Goal: Task Accomplishment & Management: Manage account settings

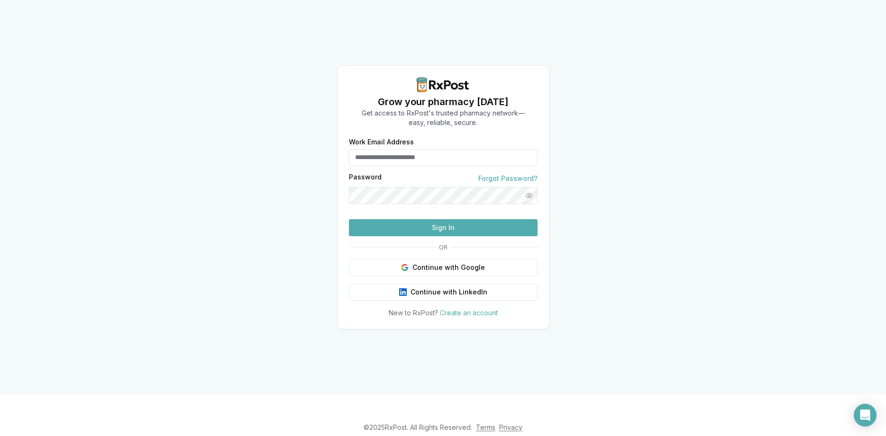
click at [376, 149] on input "Work Email Address" at bounding box center [443, 157] width 189 height 17
type input "**********"
click at [416, 236] on button "Sign In" at bounding box center [443, 227] width 189 height 17
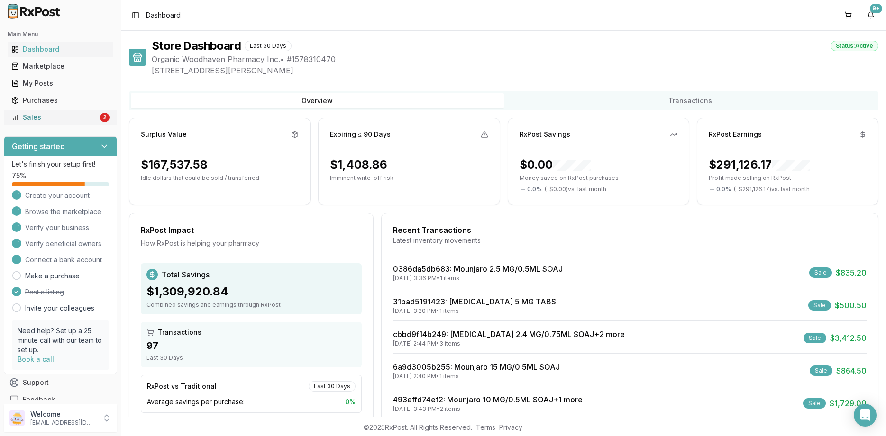
click at [78, 121] on div "Sales" at bounding box center [54, 117] width 87 height 9
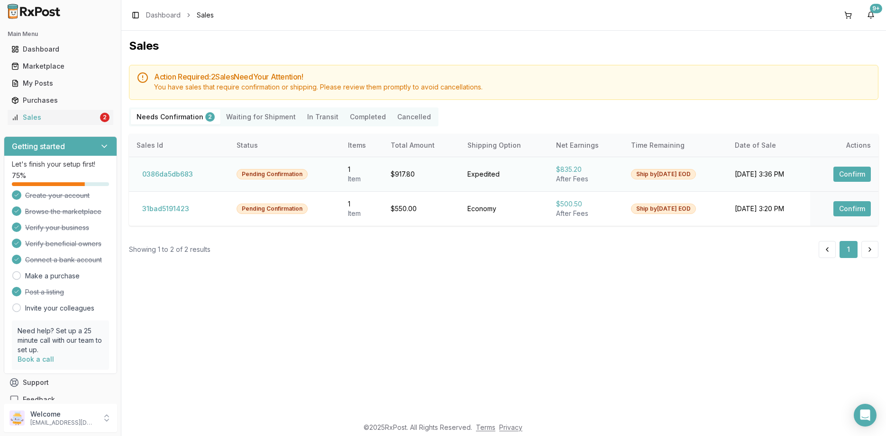
click at [849, 170] on button "Confirm" at bounding box center [851, 174] width 37 height 15
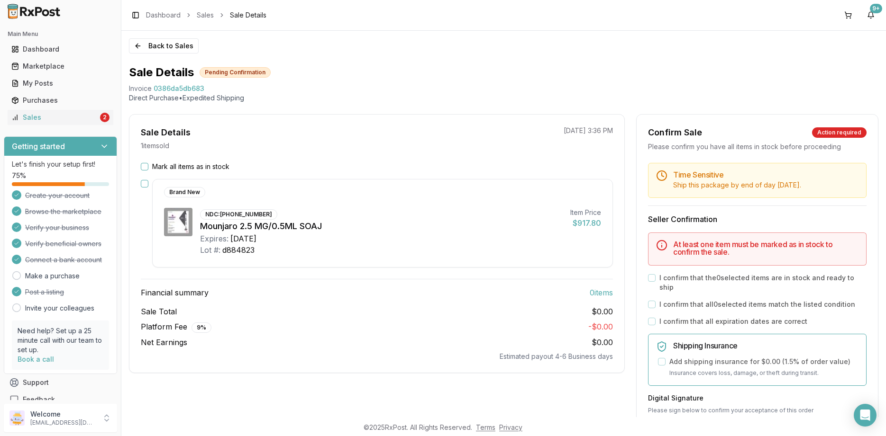
click at [182, 172] on div "Mark all items as in stock Brand New NDC: 00002-1506-80 Mounjaro 2.5 MG/0.5ML S…" at bounding box center [376, 262] width 495 height 200
click at [182, 169] on label "Mark all items as in stock" at bounding box center [190, 166] width 77 height 9
click at [148, 169] on button "Mark all items as in stock" at bounding box center [145, 167] width 8 height 8
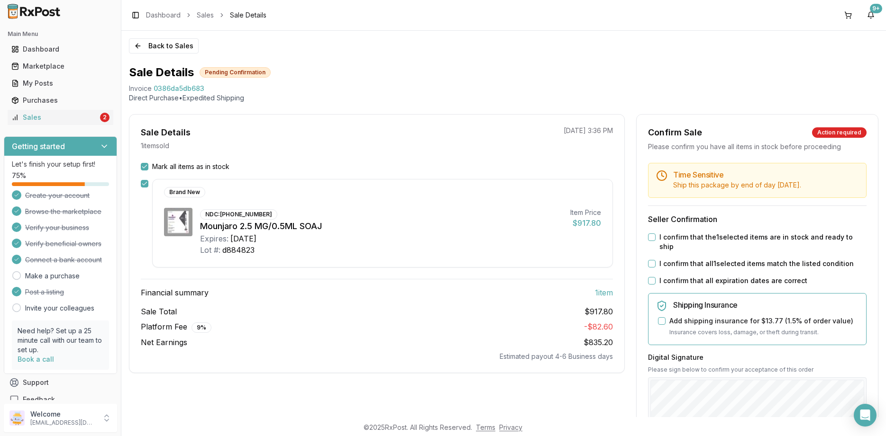
click at [692, 259] on label "I confirm that all 1 selected items match the listed condition" at bounding box center [756, 263] width 194 height 9
click at [655, 260] on button "I confirm that all 1 selected items match the listed condition" at bounding box center [652, 264] width 8 height 8
click at [696, 242] on div "Time Sensitive Ship this package by end of day Thursday, August 21st . Seller C…" at bounding box center [756, 368] width 241 height 410
click at [695, 263] on div "Time Sensitive Ship this package by end of day Thursday, August 21st . Seller C…" at bounding box center [756, 368] width 241 height 410
click at [694, 240] on label "I confirm that the 1 selected items are in stock and ready to ship" at bounding box center [762, 242] width 207 height 19
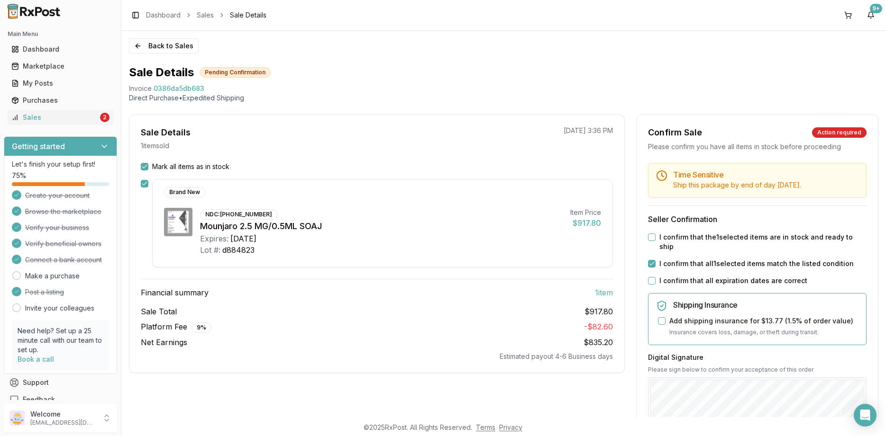
click at [655, 240] on button "I confirm that the 1 selected items are in stock and ready to ship" at bounding box center [652, 238] width 8 height 8
click at [698, 276] on label "I confirm that all expiration dates are correct" at bounding box center [733, 280] width 148 height 9
click at [655, 277] on button "I confirm that all expiration dates are correct" at bounding box center [652, 281] width 8 height 8
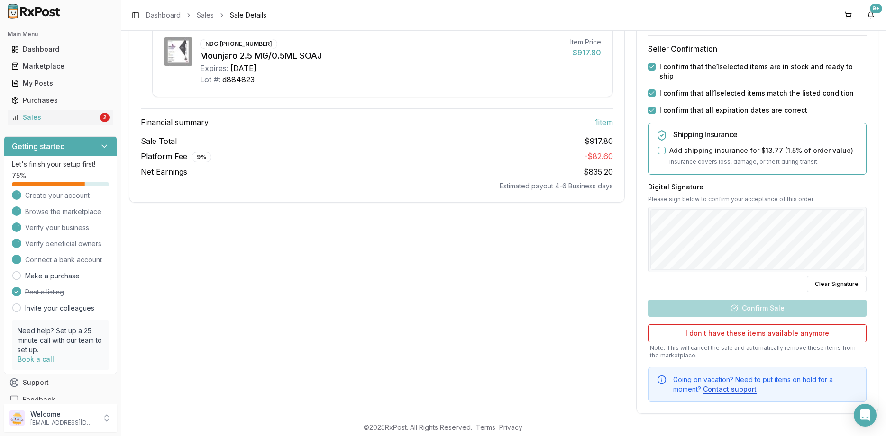
click at [707, 281] on div "Digital Signature Please sign below to confirm your acceptance of this order Cl…" at bounding box center [757, 237] width 218 height 110
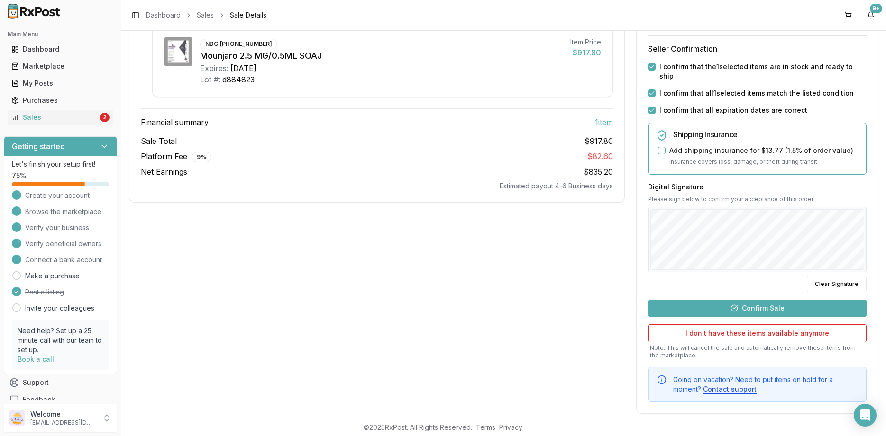
click at [643, 248] on div "Time Sensitive Ship this package by end of day Thursday, August 21st . Seller C…" at bounding box center [756, 197] width 241 height 410
click at [747, 300] on button "Confirm Sale" at bounding box center [757, 308] width 218 height 17
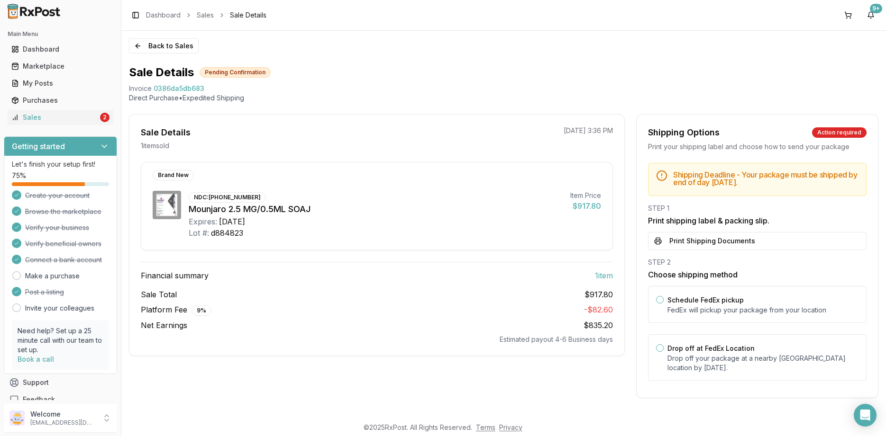
scroll to position [0, 0]
click at [705, 344] on div "Drop off at FedEx Location Drop off your package at a nearby FedEx location by …" at bounding box center [762, 358] width 191 height 30
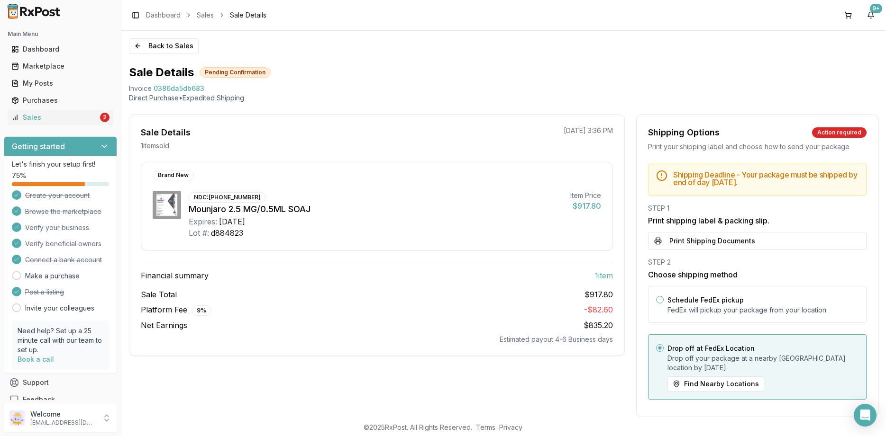
click at [710, 228] on div "STEP 1 Print shipping label & packing slip. Print Shipping Documents" at bounding box center [757, 227] width 218 height 46
click at [710, 238] on button "Print Shipping Documents" at bounding box center [757, 241] width 218 height 18
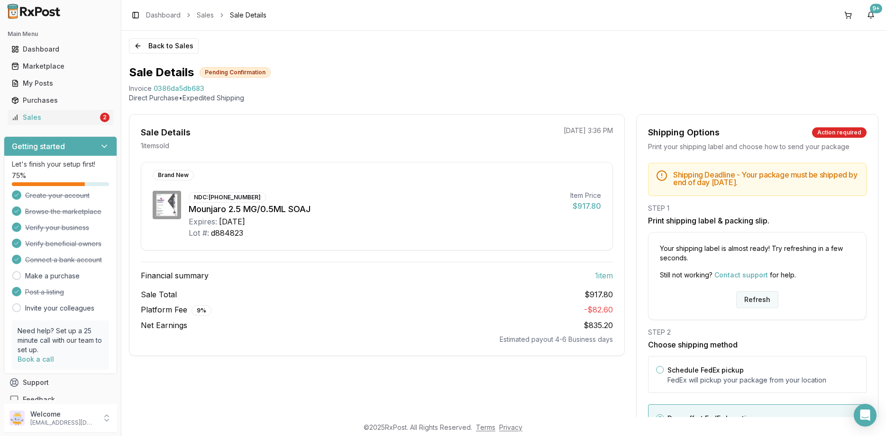
click at [764, 301] on button "Refresh" at bounding box center [757, 299] width 42 height 17
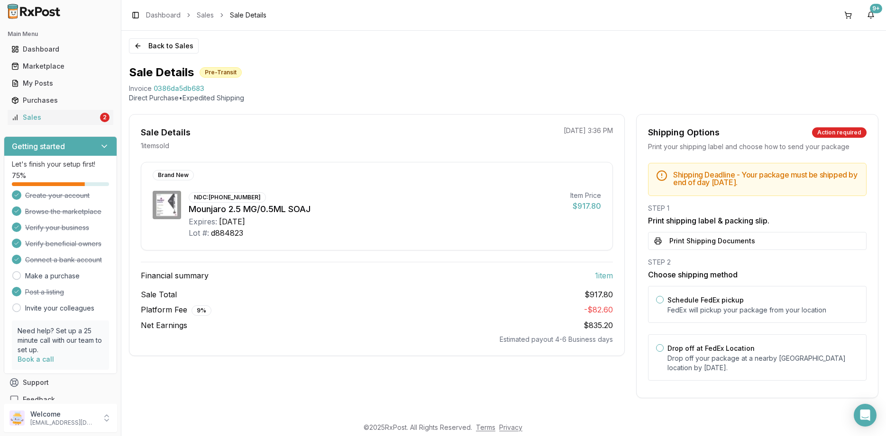
click at [740, 250] on div "Shipping Deadline - Your package must be shipped by end of day Thursday, August…" at bounding box center [756, 275] width 241 height 224
click at [736, 245] on button "Print Shipping Documents" at bounding box center [757, 241] width 218 height 18
click at [181, 54] on div "Back to Sales Sale Details Pre-Transit Invoice 0386da5db683 Direct Purchase • E…" at bounding box center [503, 224] width 764 height 387
click at [179, 51] on button "Back to Sales" at bounding box center [164, 45] width 70 height 15
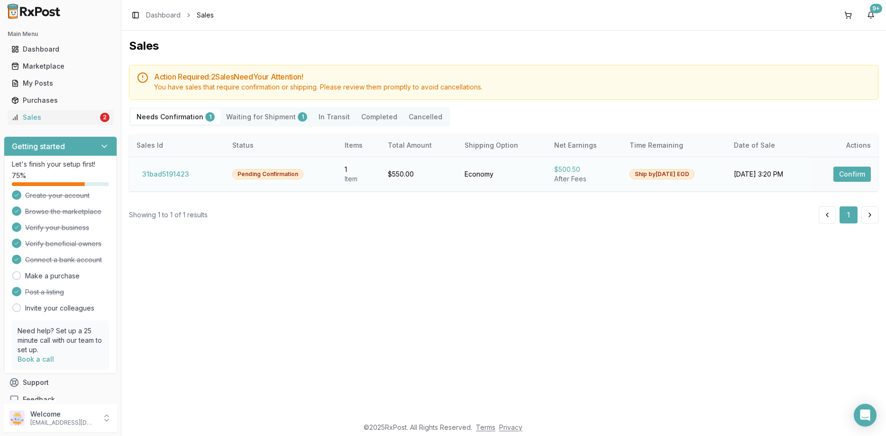
click at [859, 160] on td "Confirm" at bounding box center [844, 174] width 69 height 35
click at [855, 180] on button "Confirm" at bounding box center [851, 174] width 37 height 15
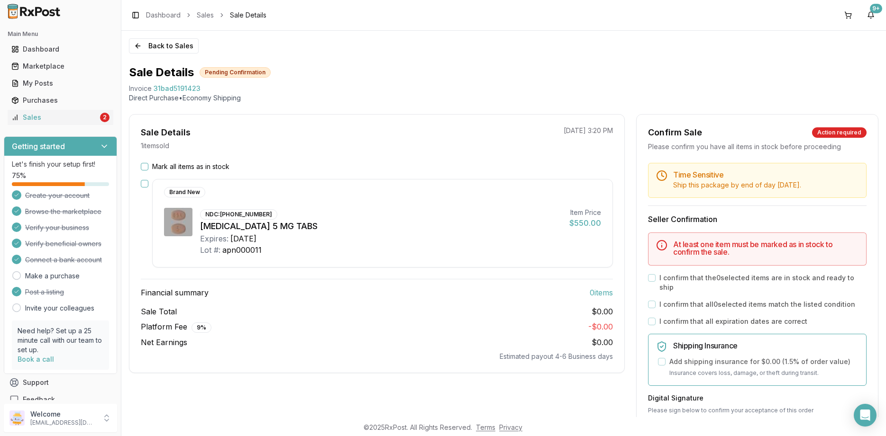
click at [216, 165] on label "Mark all items as in stock" at bounding box center [190, 166] width 77 height 9
click at [148, 165] on button "Mark all items as in stock" at bounding box center [145, 167] width 8 height 8
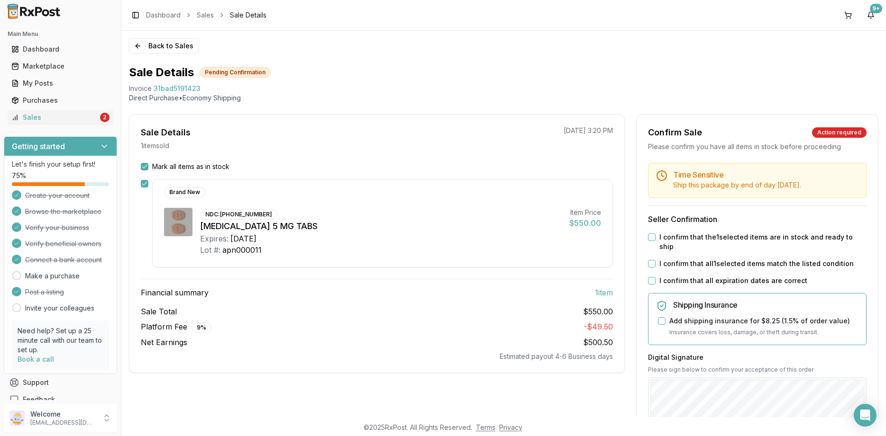
click at [731, 276] on label "I confirm that all expiration dates are correct" at bounding box center [733, 280] width 148 height 9
click at [655, 277] on button "I confirm that all expiration dates are correct" at bounding box center [652, 281] width 8 height 8
click at [731, 260] on div "Time Sensitive Ship this package by end of day Wednesday, August 27th . Seller …" at bounding box center [756, 368] width 241 height 410
click at [730, 249] on div "Time Sensitive Ship this package by end of day Wednesday, August 27th . Seller …" at bounding box center [756, 368] width 241 height 410
click at [730, 233] on label "I confirm that the 1 selected items are in stock and ready to ship" at bounding box center [762, 242] width 207 height 19
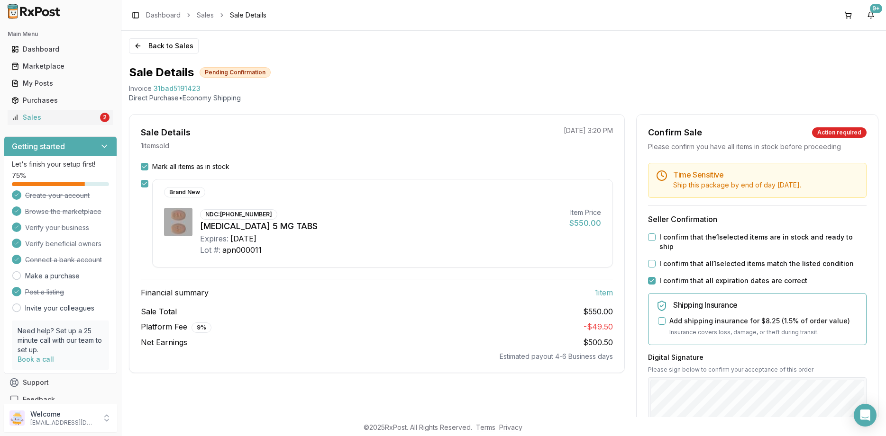
click at [655, 234] on button "I confirm that the 1 selected items are in stock and ready to ship" at bounding box center [652, 238] width 8 height 8
click at [731, 259] on label "I confirm that all 1 selected items match the listed condition" at bounding box center [756, 263] width 194 height 9
click at [655, 260] on button "I confirm that all 1 selected items match the listed condition" at bounding box center [652, 264] width 8 height 8
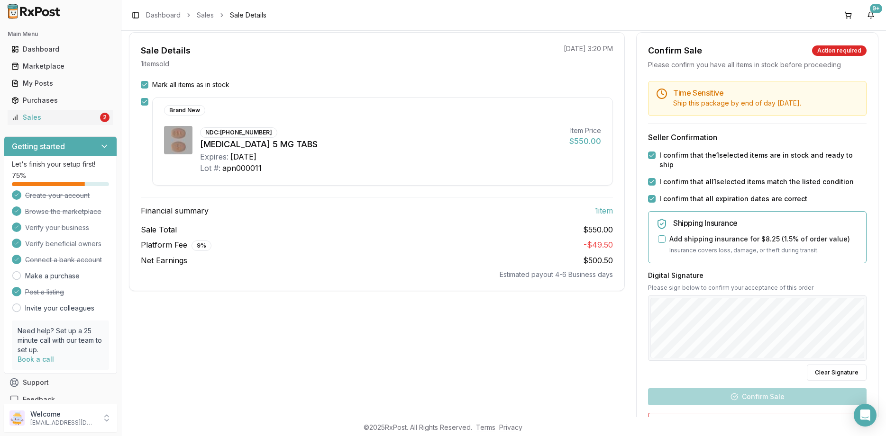
scroll to position [114, 0]
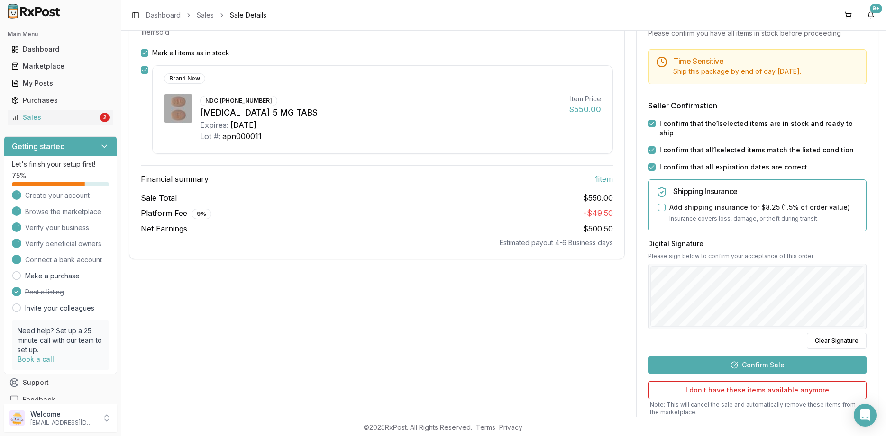
click at [745, 363] on button "Confirm Sale" at bounding box center [757, 365] width 218 height 17
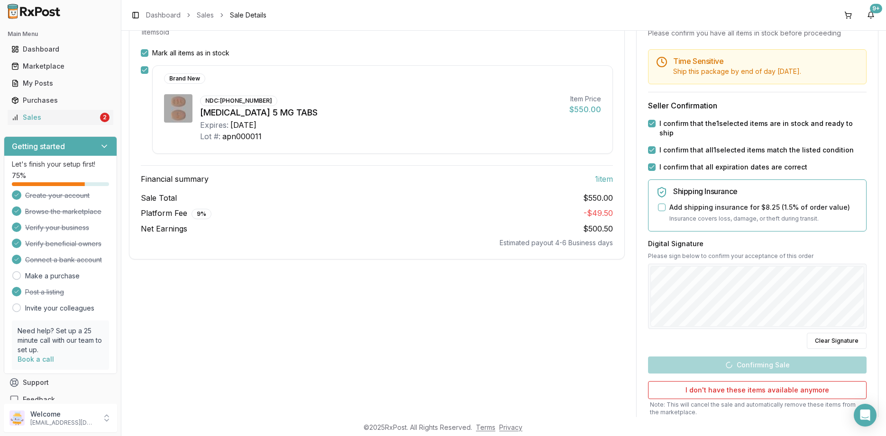
scroll to position [0, 0]
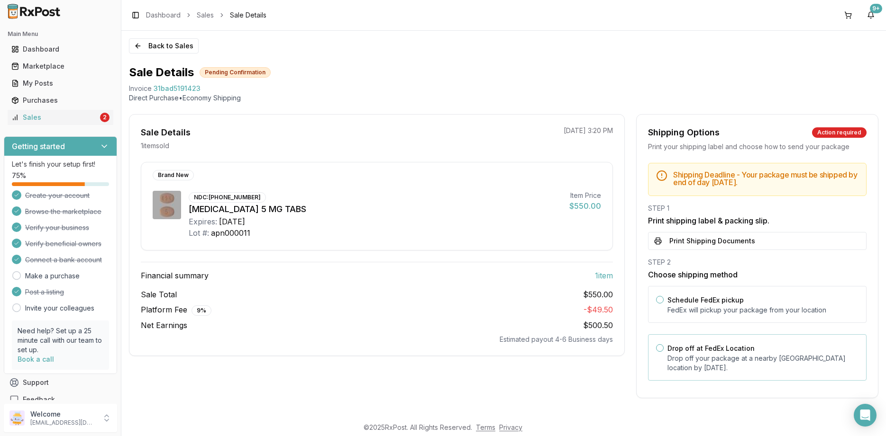
click at [698, 364] on p "Drop off your package at a nearby [GEOGRAPHIC_DATA] location by [DATE] ." at bounding box center [762, 363] width 191 height 19
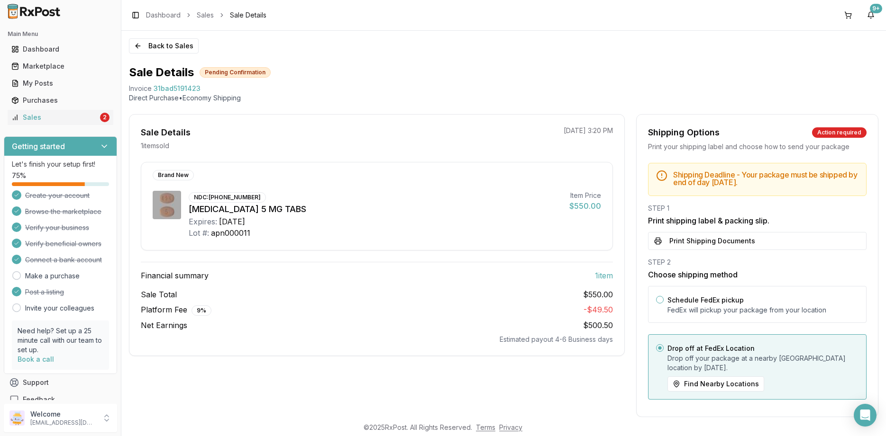
click at [711, 231] on div "STEP 1 Print shipping label & packing slip. Print Shipping Documents" at bounding box center [757, 227] width 218 height 46
click at [710, 240] on button "Print Shipping Documents" at bounding box center [757, 241] width 218 height 18
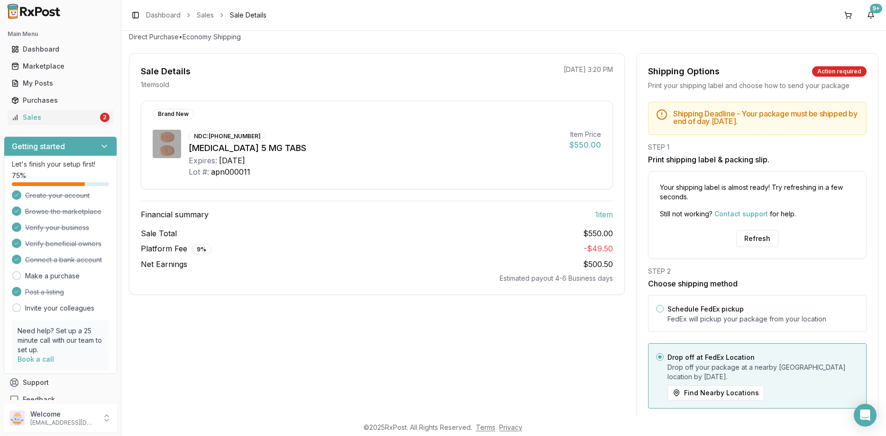
scroll to position [85, 0]
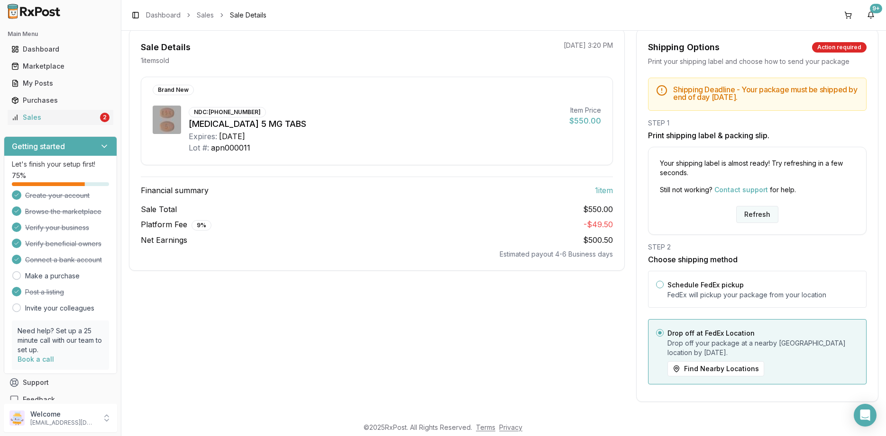
click at [763, 218] on button "Refresh" at bounding box center [757, 214] width 42 height 17
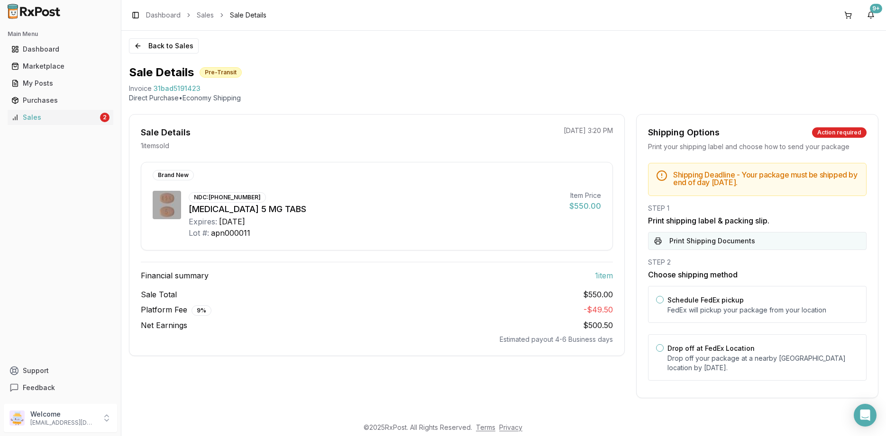
click at [736, 245] on button "Print Shipping Documents" at bounding box center [757, 241] width 218 height 18
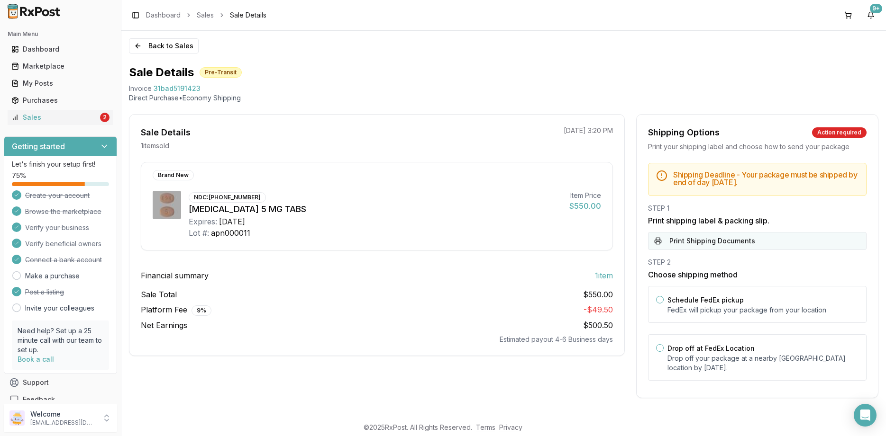
click at [694, 238] on button "Print Shipping Documents" at bounding box center [757, 241] width 218 height 18
click at [112, 117] on link "Sales 2" at bounding box center [61, 117] width 106 height 17
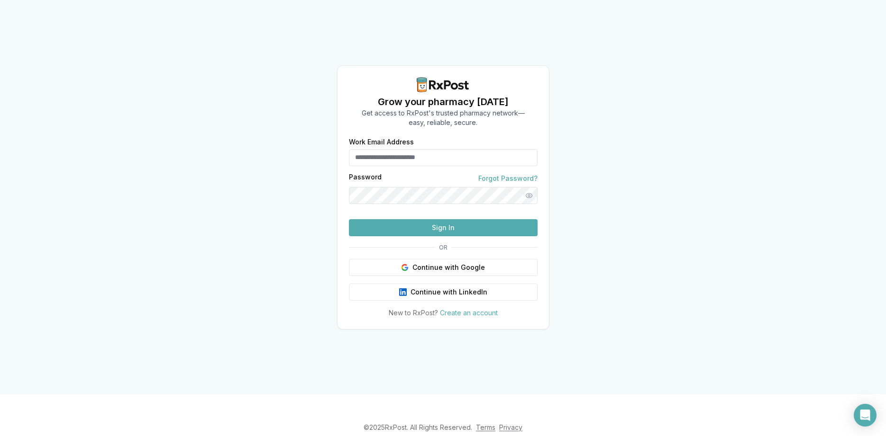
drag, startPoint x: 424, startPoint y: 132, endPoint x: 421, endPoint y: 145, distance: 13.6
click at [423, 149] on input "Work Email Address" at bounding box center [443, 157] width 189 height 17
type input "**********"
click at [431, 236] on button "Sign In" at bounding box center [443, 227] width 189 height 17
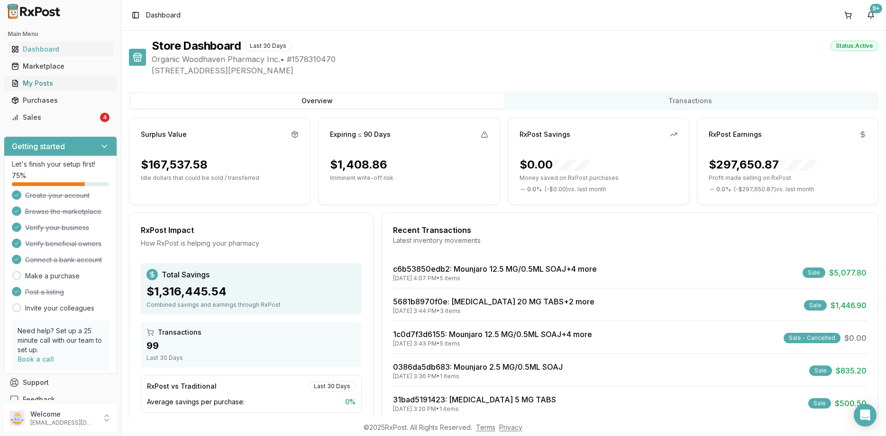
click at [32, 83] on div "My Posts" at bounding box center [60, 83] width 98 height 9
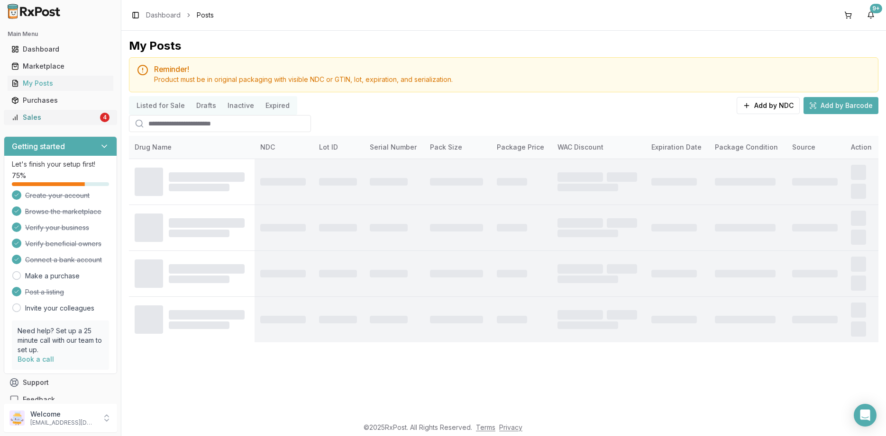
click at [38, 112] on link "Sales 4" at bounding box center [61, 117] width 106 height 17
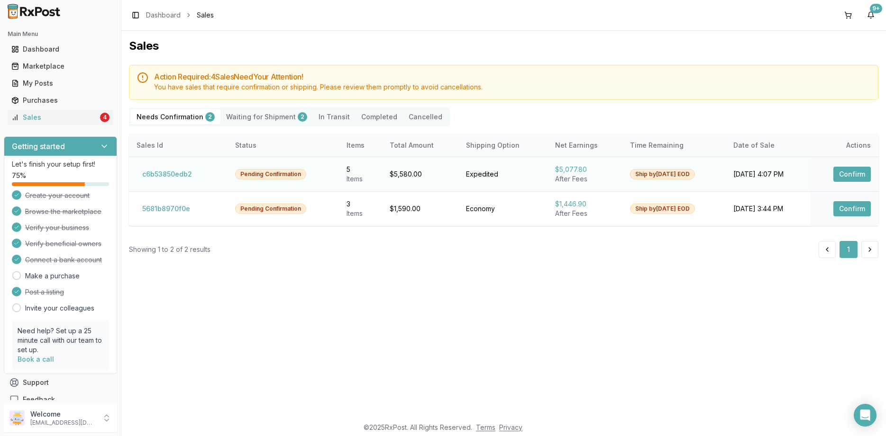
click at [849, 172] on button "Confirm" at bounding box center [851, 174] width 37 height 15
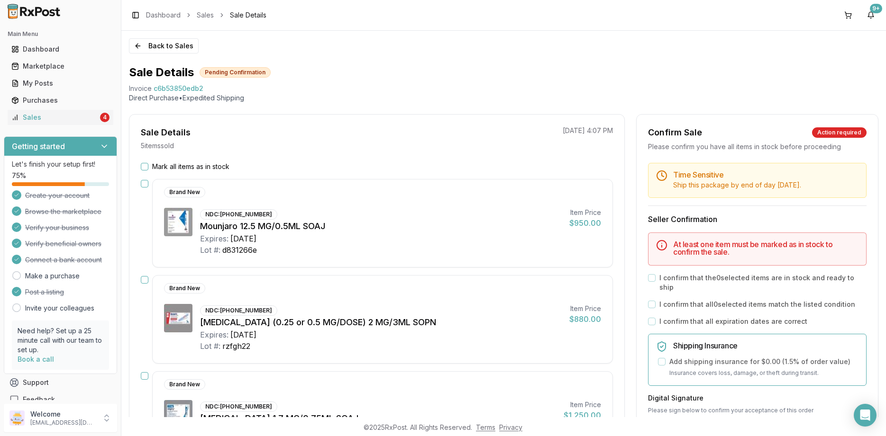
click at [192, 169] on label "Mark all items as in stock" at bounding box center [190, 166] width 77 height 9
click at [148, 169] on button "Mark all items as in stock" at bounding box center [145, 167] width 8 height 8
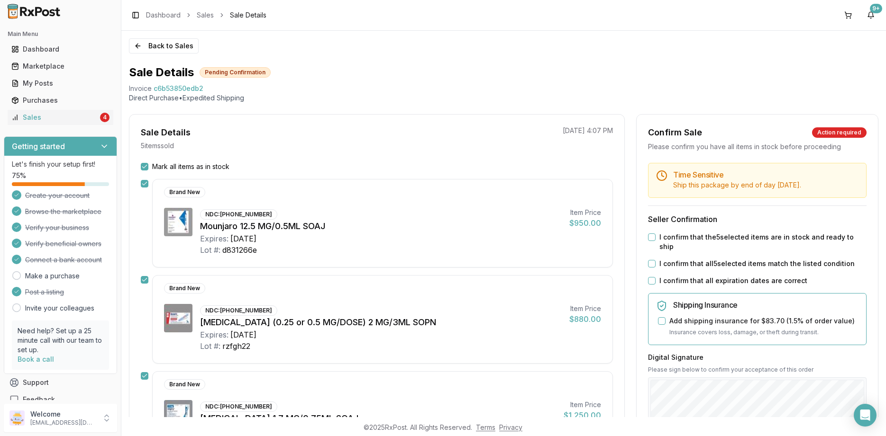
click at [673, 276] on label "I confirm that all expiration dates are correct" at bounding box center [733, 280] width 148 height 9
click at [655, 277] on button "I confirm that all expiration dates are correct" at bounding box center [652, 281] width 8 height 8
click at [673, 260] on div "Time Sensitive Ship this package by end of day Thursday, August 21st . Seller C…" at bounding box center [756, 368] width 241 height 410
click at [672, 249] on div "Time Sensitive Ship this package by end of day Thursday, August 21st . Seller C…" at bounding box center [756, 368] width 241 height 410
click at [672, 239] on label "I confirm that the 5 selected items are in stock and ready to ship" at bounding box center [762, 242] width 207 height 19
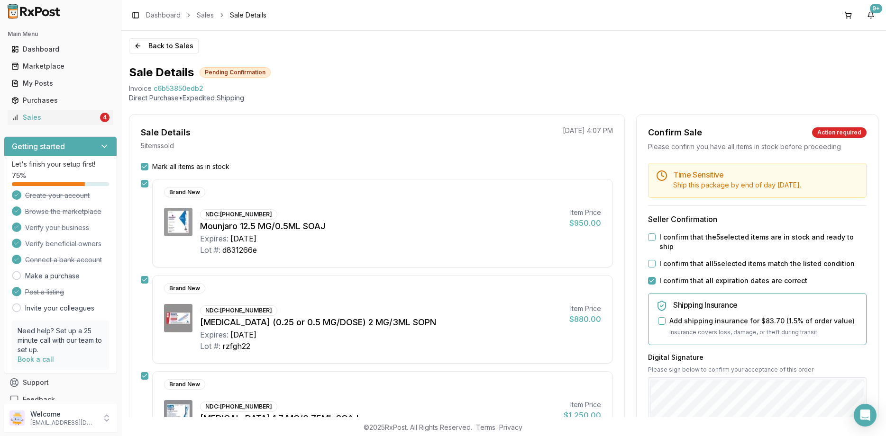
click at [655, 239] on button "I confirm that the 5 selected items are in stock and ready to ship" at bounding box center [652, 238] width 8 height 8
click at [667, 260] on div "Time Sensitive Ship this package by end of day Thursday, August 21st . Seller C…" at bounding box center [756, 368] width 241 height 410
click at [667, 259] on label "I confirm that all 5 selected items match the listed condition" at bounding box center [756, 263] width 195 height 9
click at [655, 260] on button "I confirm that all 5 selected items match the listed condition" at bounding box center [652, 264] width 8 height 8
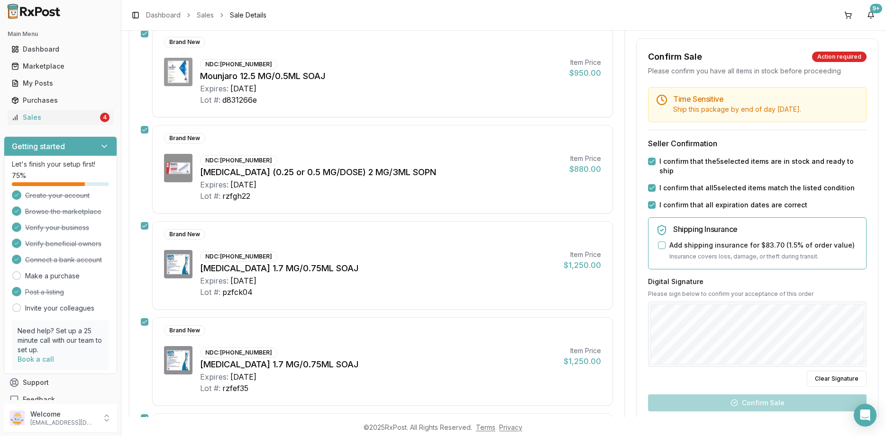
scroll to position [171, 0]
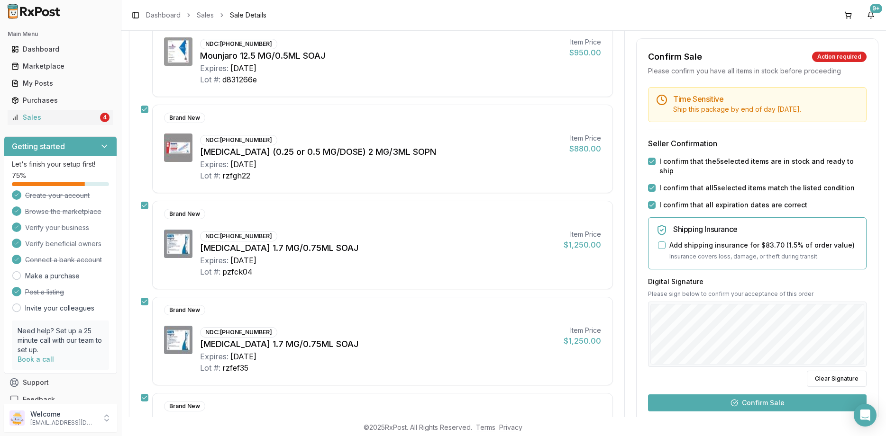
click at [737, 395] on button "Confirm Sale" at bounding box center [757, 403] width 218 height 17
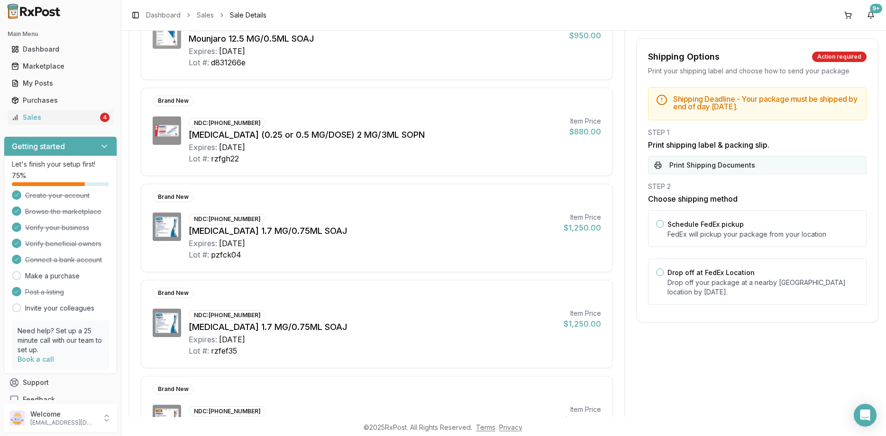
click at [774, 171] on button "Print Shipping Documents" at bounding box center [757, 165] width 218 height 18
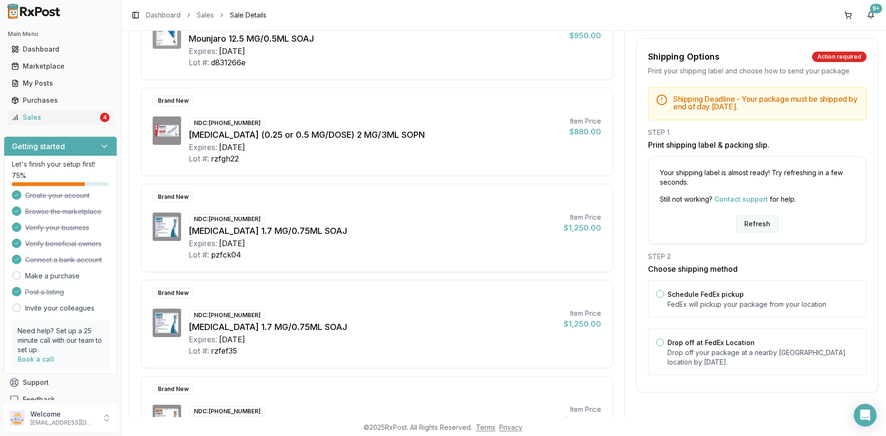
click at [757, 226] on button "Refresh" at bounding box center [757, 224] width 42 height 17
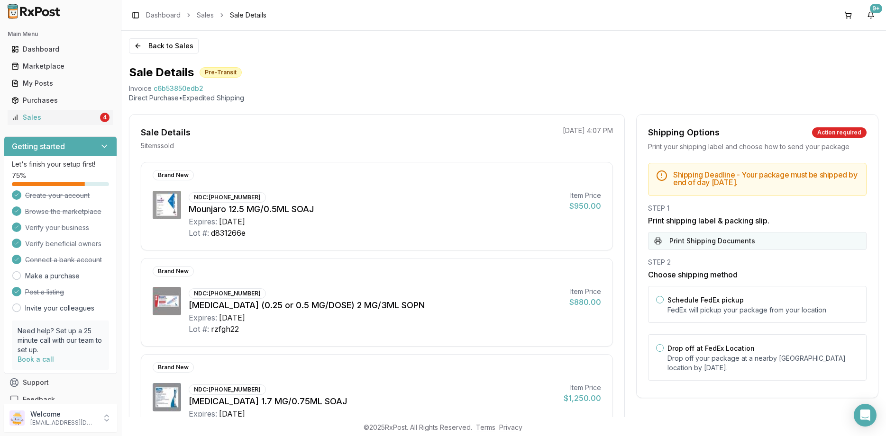
click at [733, 240] on button "Print Shipping Documents" at bounding box center [757, 241] width 218 height 18
click at [158, 41] on button "Back to Sales" at bounding box center [164, 45] width 70 height 15
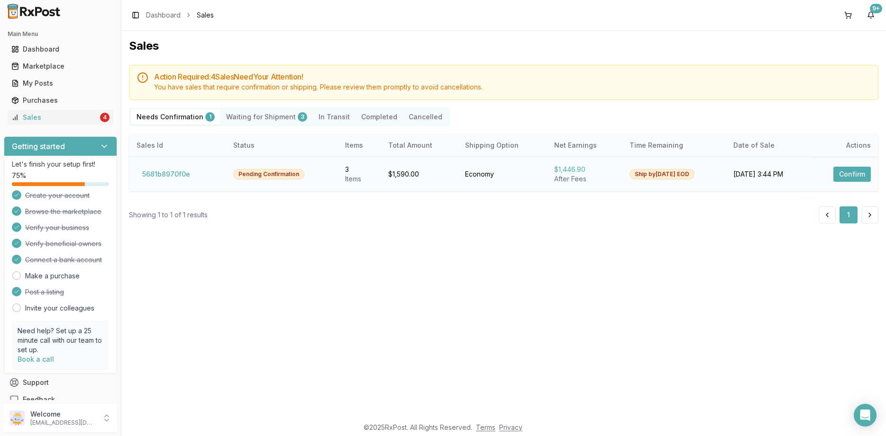
click at [855, 166] on td "Confirm" at bounding box center [844, 174] width 68 height 35
click at [855, 167] on td "Confirm" at bounding box center [844, 174] width 68 height 35
click at [852, 173] on button "Confirm" at bounding box center [851, 174] width 37 height 15
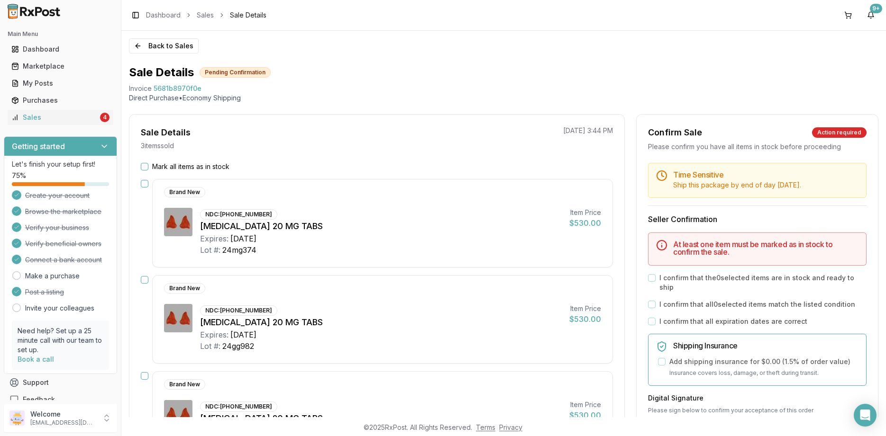
click at [850, 178] on h5 "Time Sensitive" at bounding box center [765, 175] width 185 height 8
drag, startPoint x: 194, startPoint y: 163, endPoint x: 201, endPoint y: 165, distance: 6.8
click at [196, 164] on label "Mark all items as in stock" at bounding box center [190, 166] width 77 height 9
click at [224, 172] on div "Mark all items as in stock Brand New NDC: [PHONE_NUMBER] [MEDICAL_DATA] 20 MG T…" at bounding box center [376, 358] width 495 height 392
click at [221, 170] on label "Mark all items as in stock" at bounding box center [190, 166] width 77 height 9
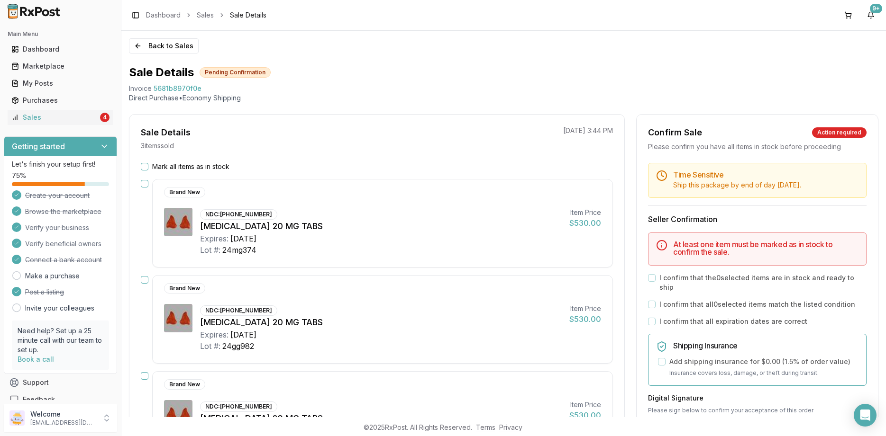
click at [148, 170] on button "Mark all items as in stock" at bounding box center [145, 167] width 8 height 8
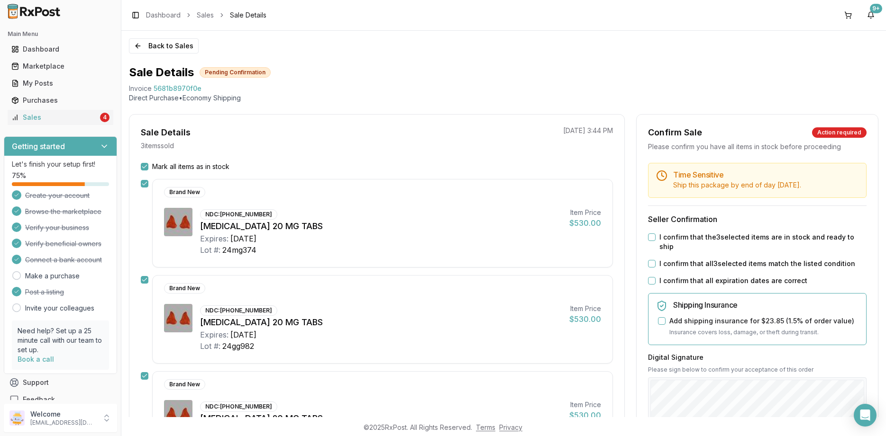
click at [709, 276] on label "I confirm that all expiration dates are correct" at bounding box center [733, 280] width 148 height 9
click at [655, 277] on button "I confirm that all expiration dates are correct" at bounding box center [652, 281] width 8 height 8
click at [712, 259] on div "Time Sensitive Ship this package by end of day [DATE] . Seller Confirmation I c…" at bounding box center [756, 368] width 241 height 410
click at [716, 246] on div "Time Sensitive Ship this package by end of day [DATE] . Seller Confirmation I c…" at bounding box center [756, 368] width 241 height 410
click at [719, 236] on label "I confirm that the 3 selected items are in stock and ready to ship" at bounding box center [762, 242] width 207 height 19
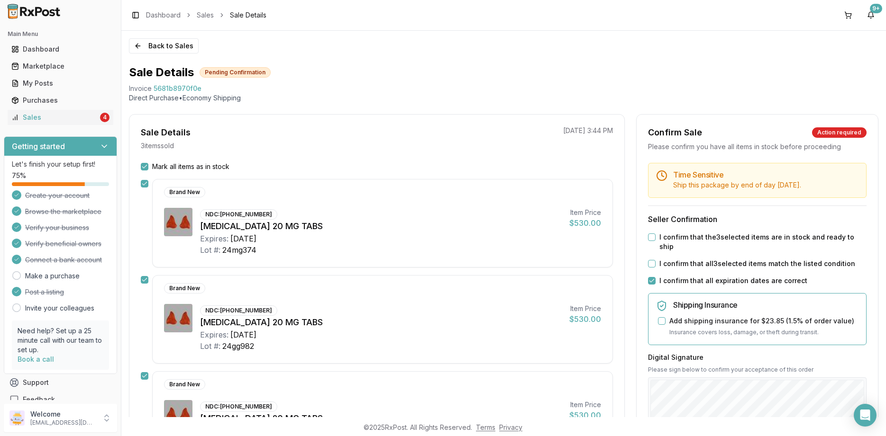
click at [655, 236] on button "I confirm that the 3 selected items are in stock and ready to ship" at bounding box center [652, 238] width 8 height 8
click at [714, 259] on label "I confirm that all 3 selected items match the listed condition" at bounding box center [757, 263] width 196 height 9
click at [655, 260] on button "I confirm that all 3 selected items match the listed condition" at bounding box center [652, 264] width 8 height 8
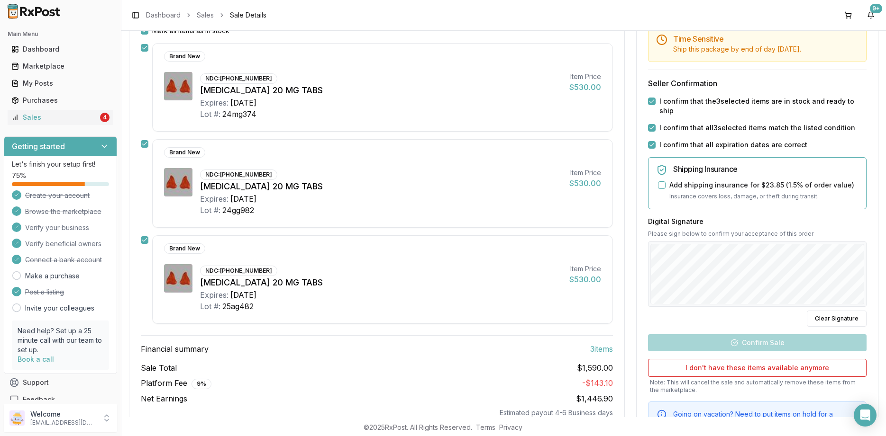
scroll to position [171, 0]
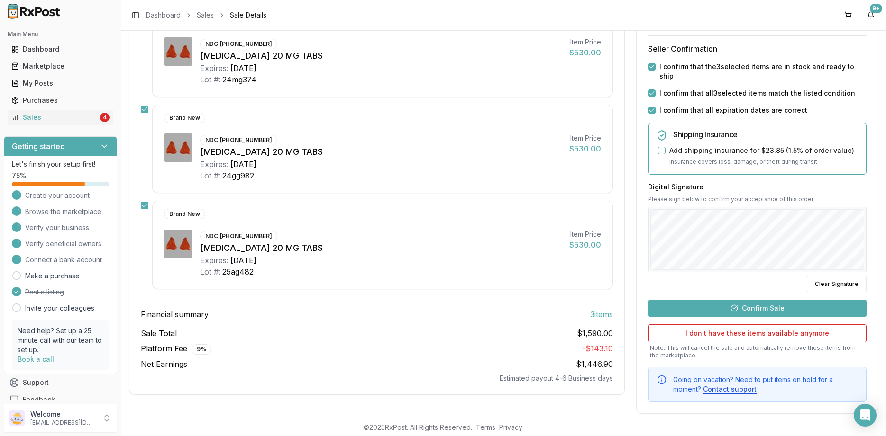
click at [744, 300] on button "Confirm Sale" at bounding box center [757, 308] width 218 height 17
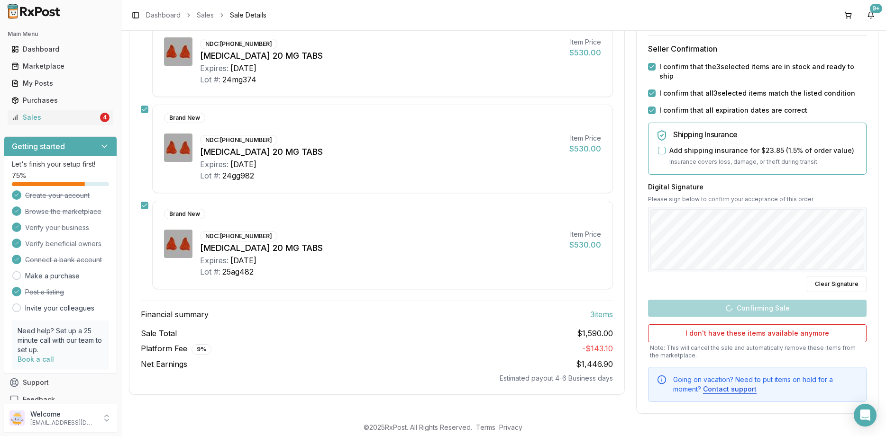
scroll to position [145, 0]
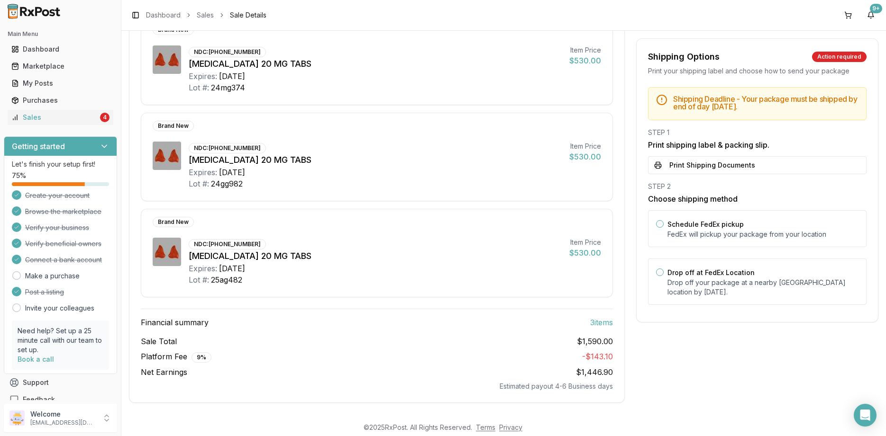
click at [732, 296] on p "Drop off your package at a nearby FedEx location by August 27, 2025 ." at bounding box center [762, 287] width 191 height 19
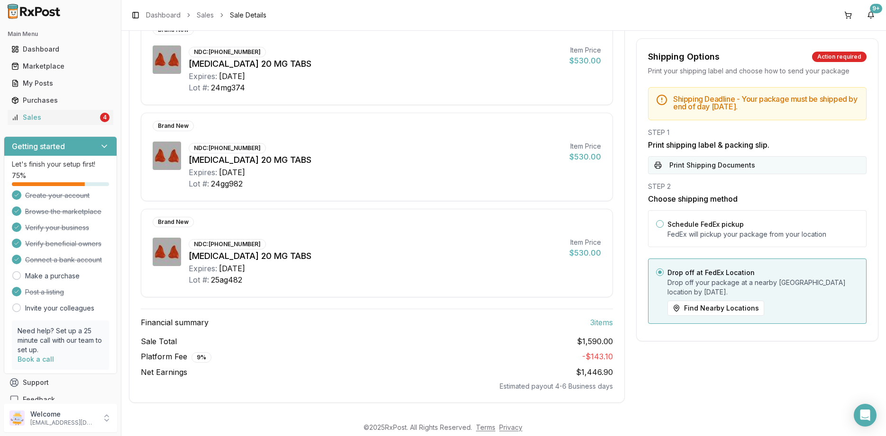
click at [711, 157] on button "Print Shipping Documents" at bounding box center [757, 165] width 218 height 18
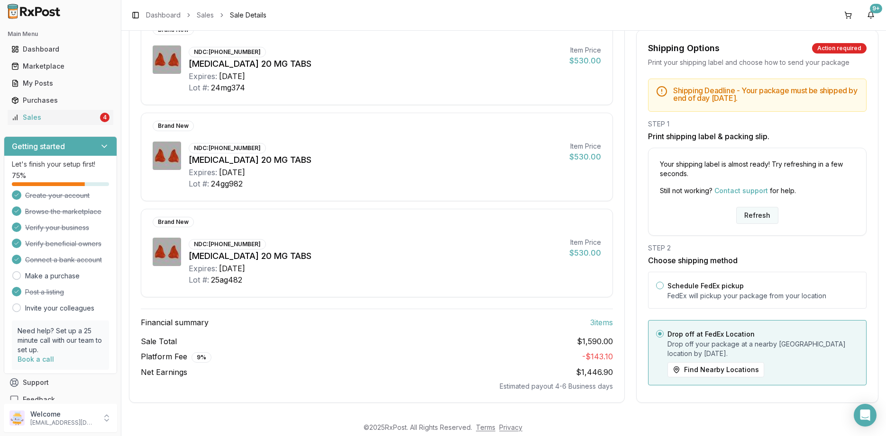
click at [756, 216] on button "Refresh" at bounding box center [757, 215] width 42 height 17
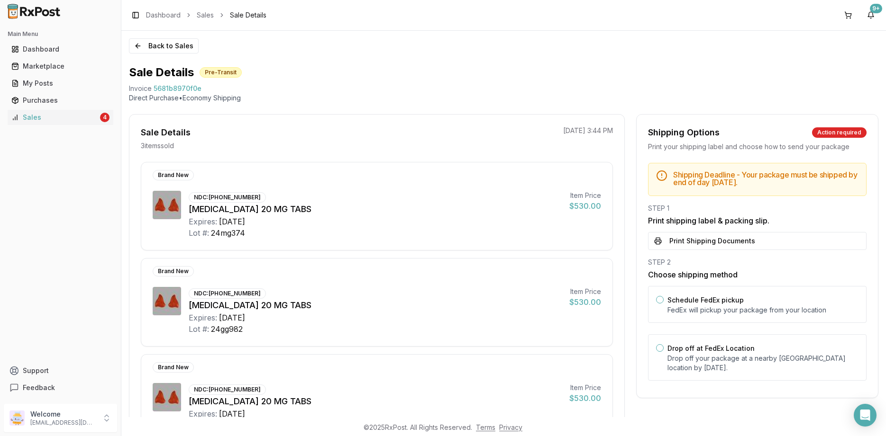
click at [735, 238] on button "Print Shipping Documents" at bounding box center [757, 241] width 218 height 18
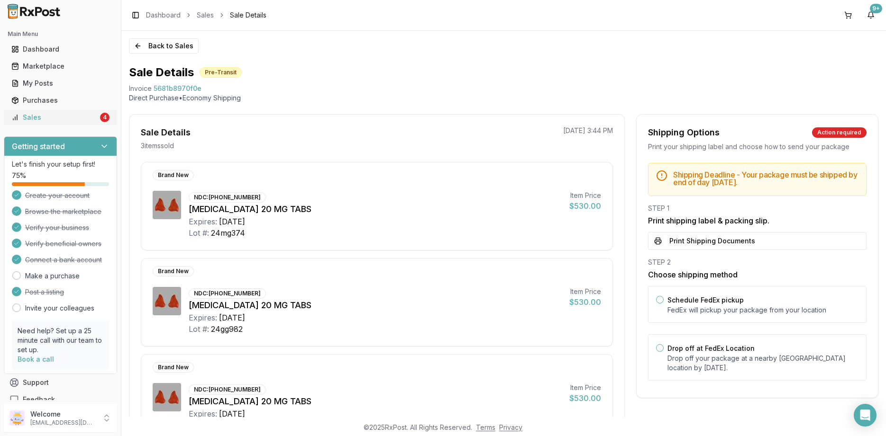
click at [98, 118] on div "Sales" at bounding box center [54, 117] width 87 height 9
